Goal: Task Accomplishment & Management: Manage account settings

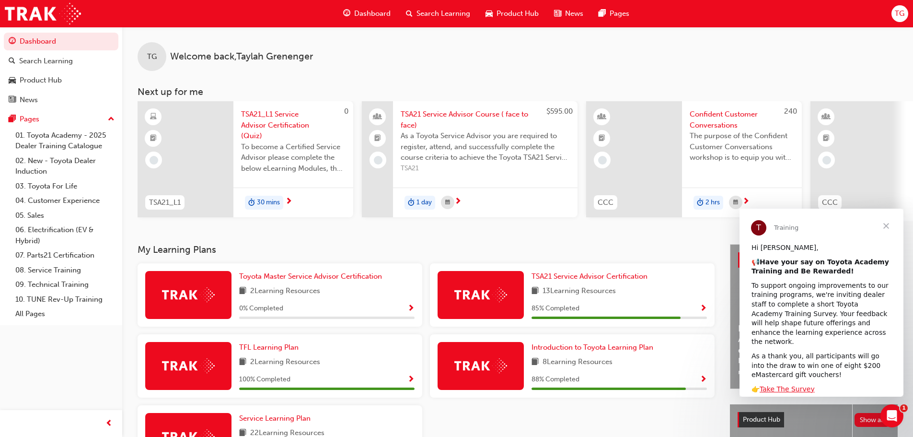
click at [888, 225] on span "Close" at bounding box center [886, 226] width 35 height 35
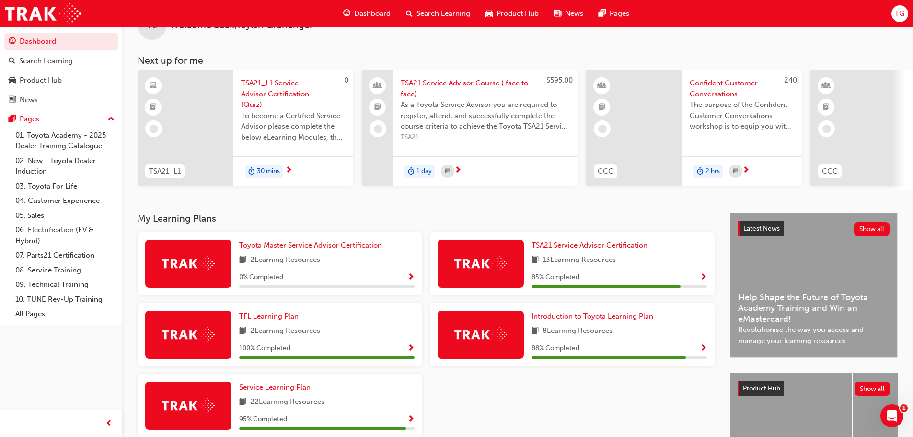
scroll to position [48, 0]
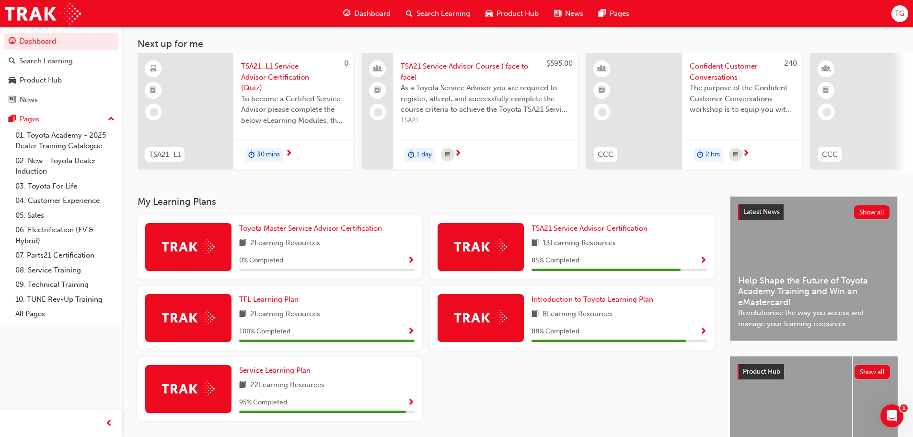
click at [903, 15] on span "TG" at bounding box center [900, 13] width 10 height 11
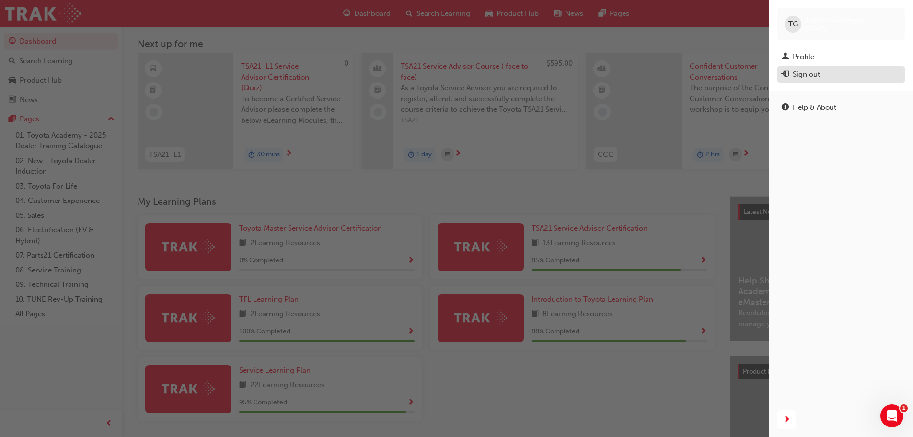
click at [818, 79] on div "Sign out" at bounding box center [806, 74] width 27 height 11
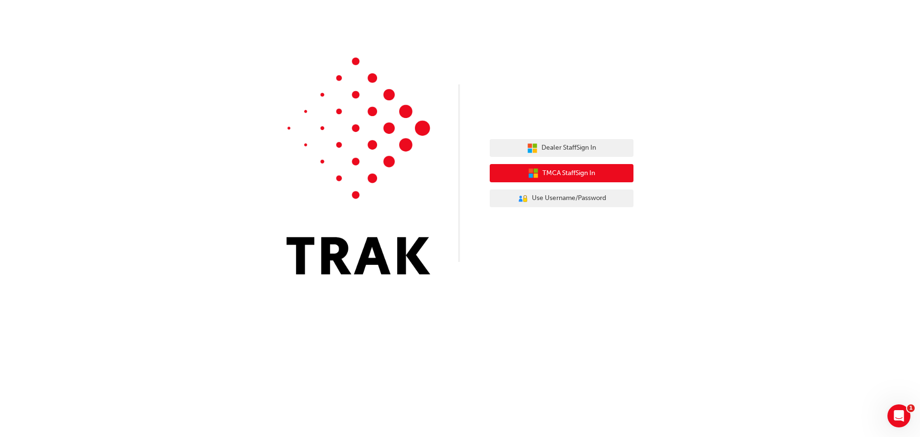
click at [539, 174] on button "TMCA Staff Sign In" at bounding box center [562, 173] width 144 height 18
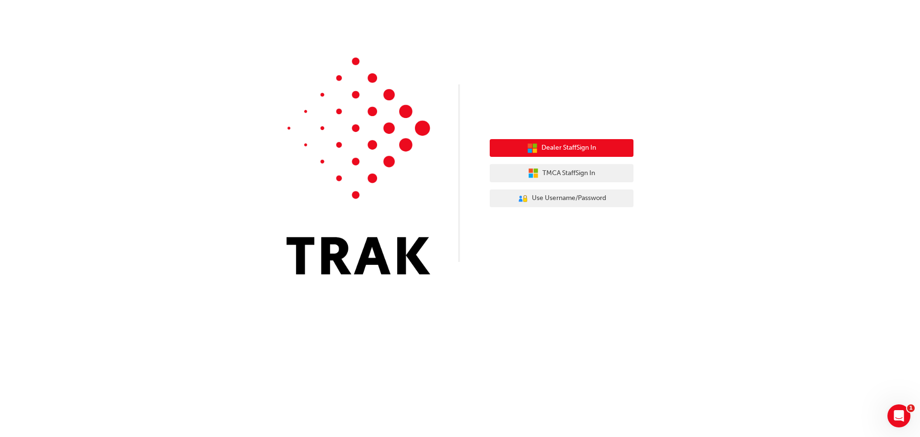
click at [565, 150] on span "Dealer Staff Sign In" at bounding box center [569, 147] width 55 height 11
